Goal: Task Accomplishment & Management: Complete application form

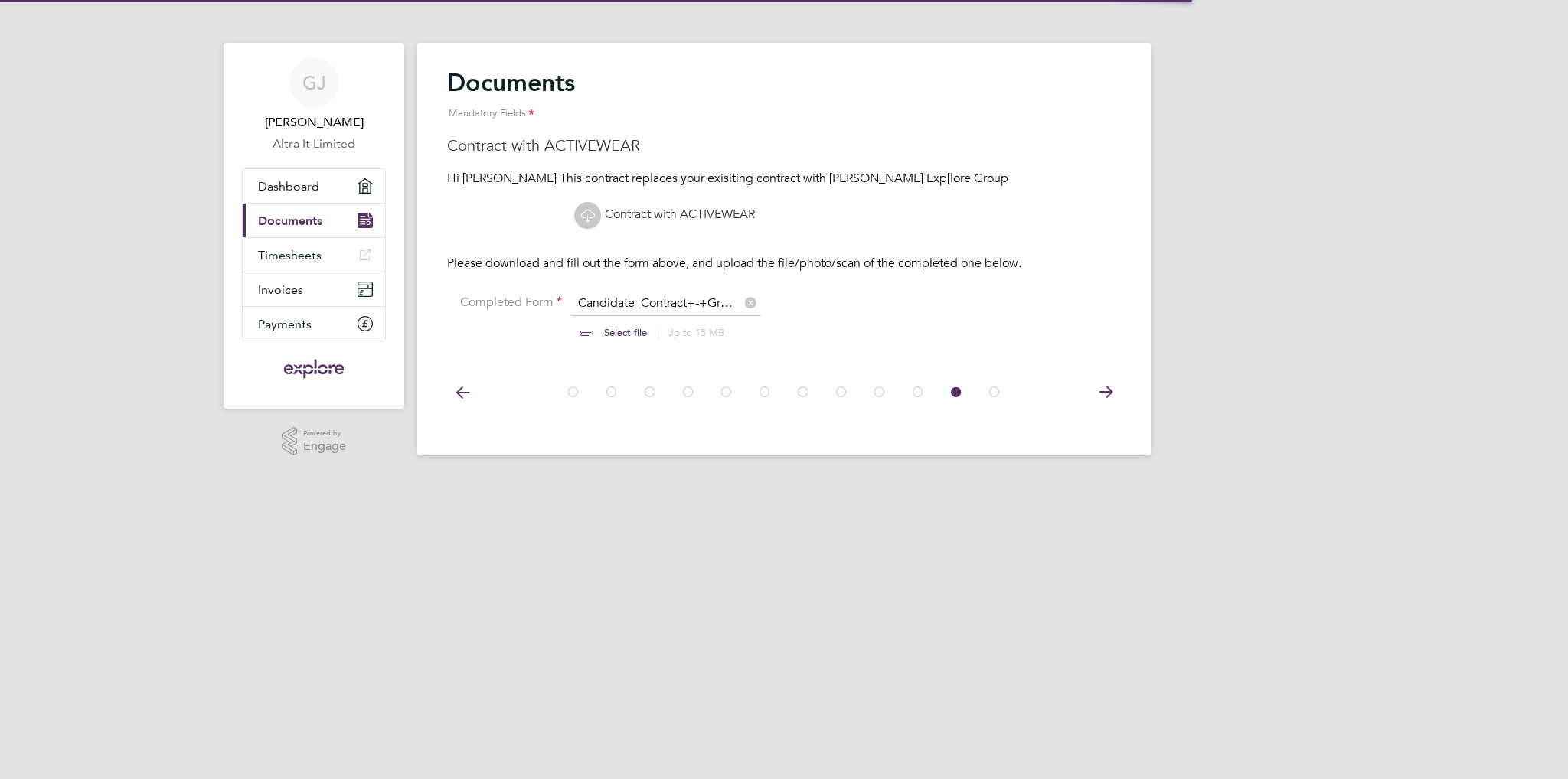
scroll to position [20, 190]
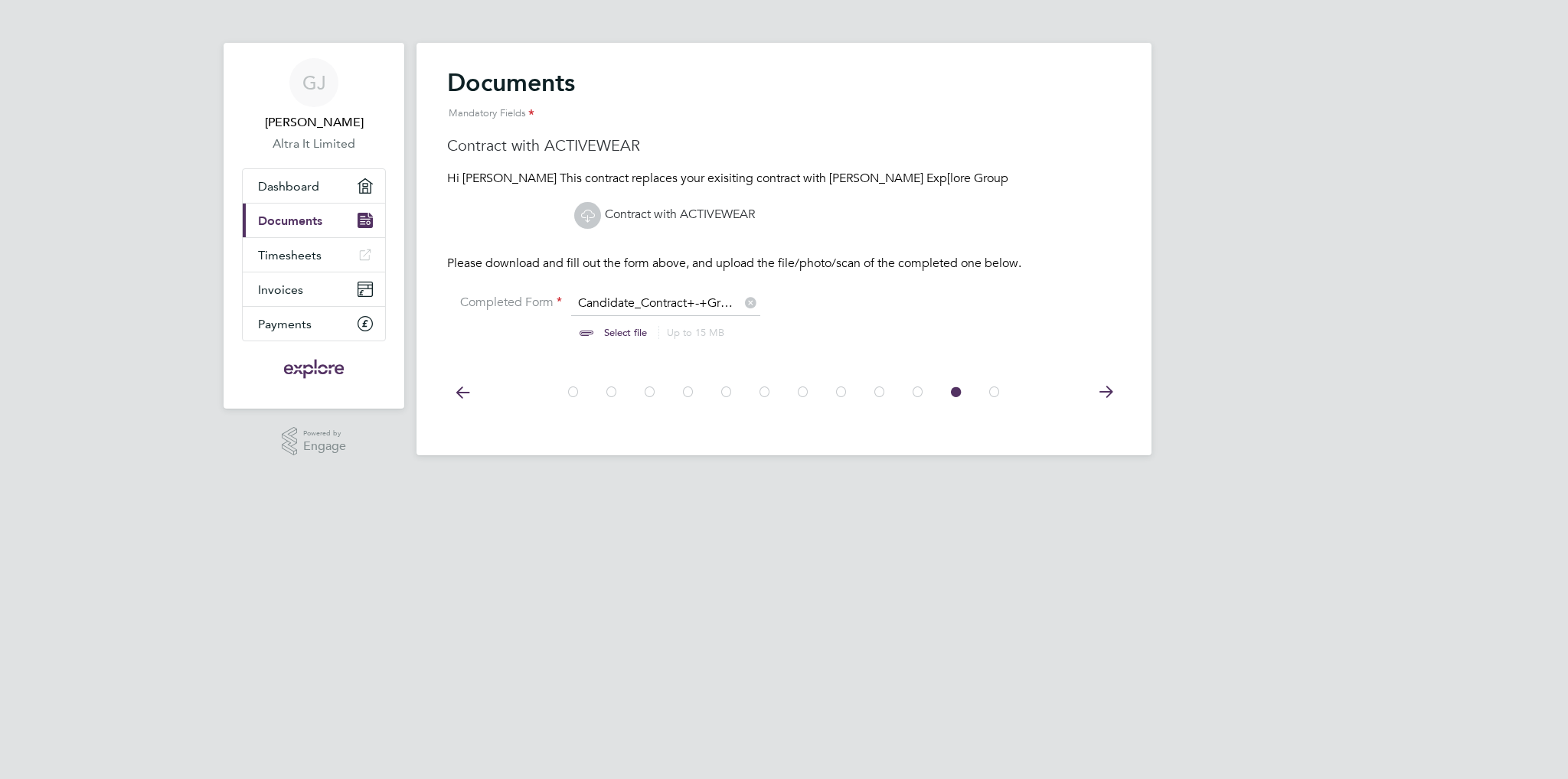
click at [598, 329] on input "file" at bounding box center [640, 318] width 240 height 46
type input "C:\fakepath\20250930-SignedContractActivewhere.pdf"
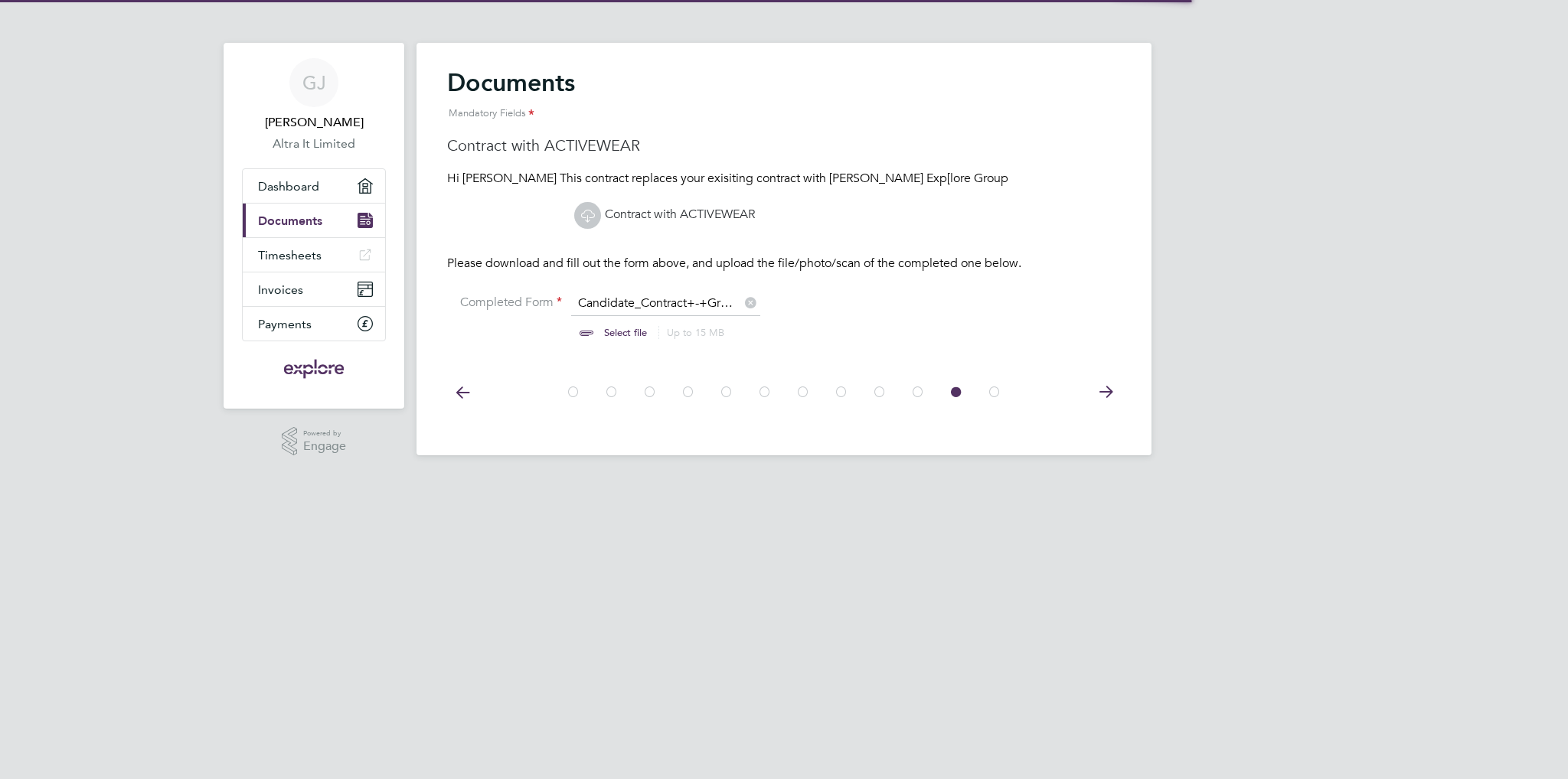
scroll to position [20, 190]
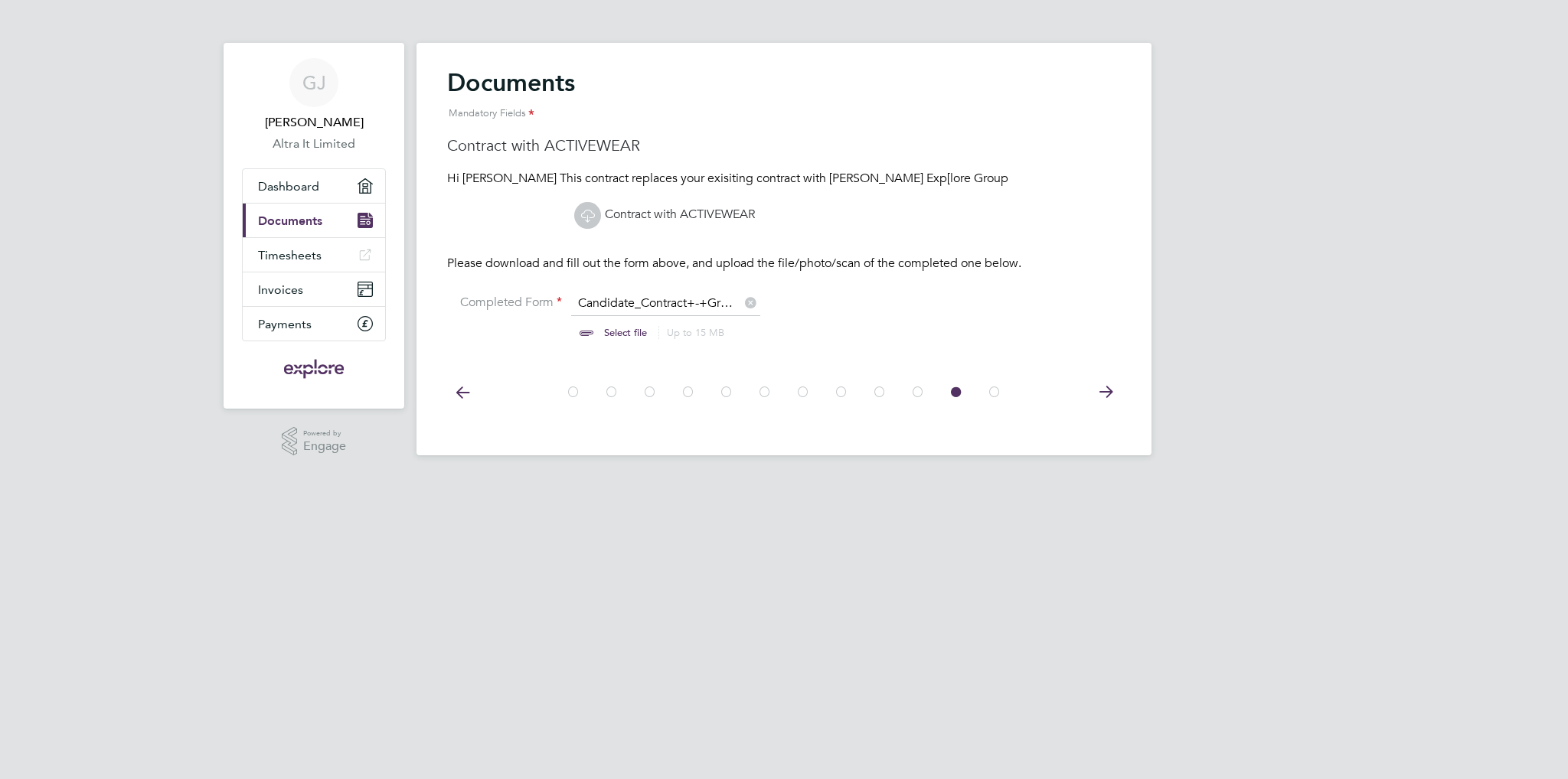
click at [686, 126] on div "Mandatory Fields" at bounding box center [784, 114] width 674 height 32
click at [610, 333] on input "file" at bounding box center [640, 318] width 240 height 46
type input "C:\fakepath\20250930-SignedActivewhereFull.pdf"
